Goal: Transaction & Acquisition: Obtain resource

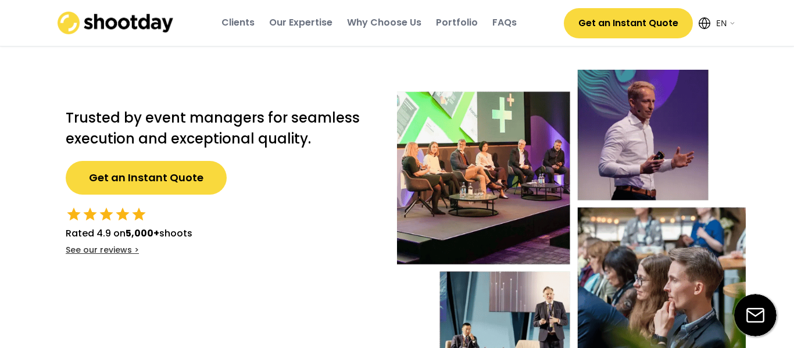
select select ""en""
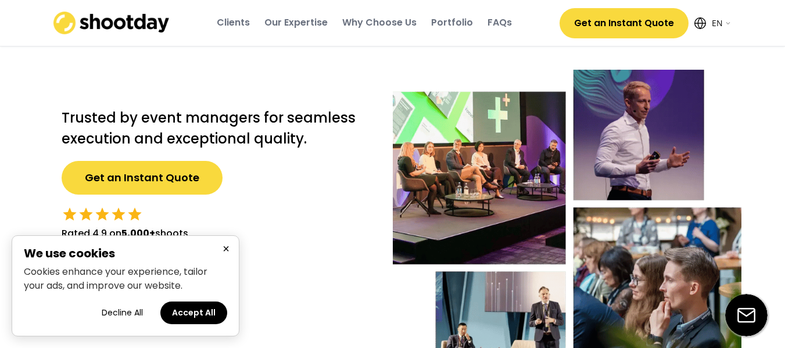
click at [162, 178] on button "Get an Instant Quote" at bounding box center [142, 178] width 161 height 34
click at [207, 308] on button "Accept All" at bounding box center [193, 313] width 67 height 23
